Goal: Navigation & Orientation: Find specific page/section

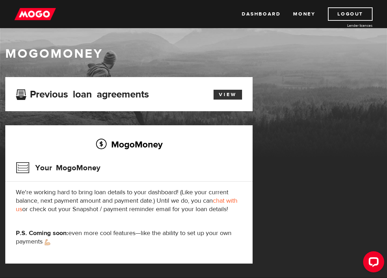
click at [226, 97] on link "View" at bounding box center [228, 95] width 29 height 10
